Goal: Task Accomplishment & Management: Use online tool/utility

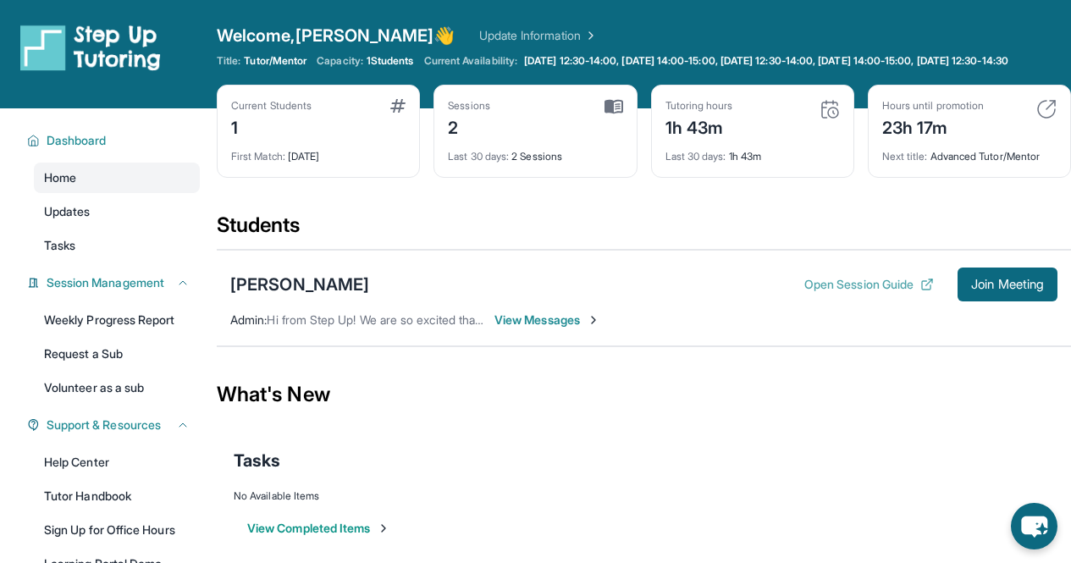
click at [858, 293] on button "Open Session Guide" at bounding box center [869, 284] width 130 height 17
click at [1010, 290] on span "Join Meeting" at bounding box center [1007, 284] width 73 height 10
click at [1003, 290] on span "Join Meeting" at bounding box center [1007, 284] width 73 height 10
